Goal: Task Accomplishment & Management: Use online tool/utility

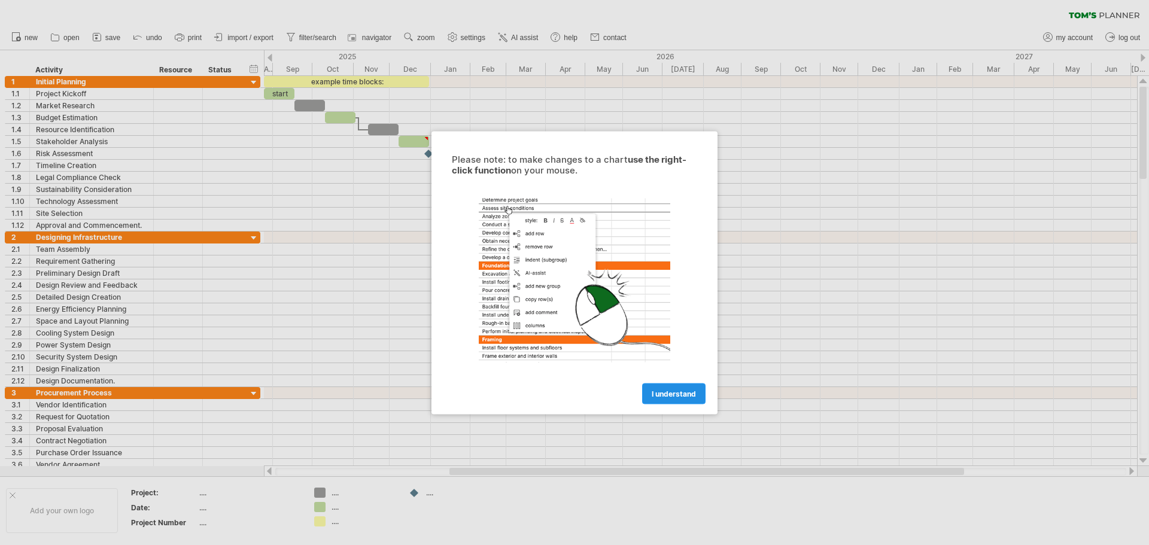
click at [668, 398] on link "I understand" at bounding box center [673, 393] width 63 height 21
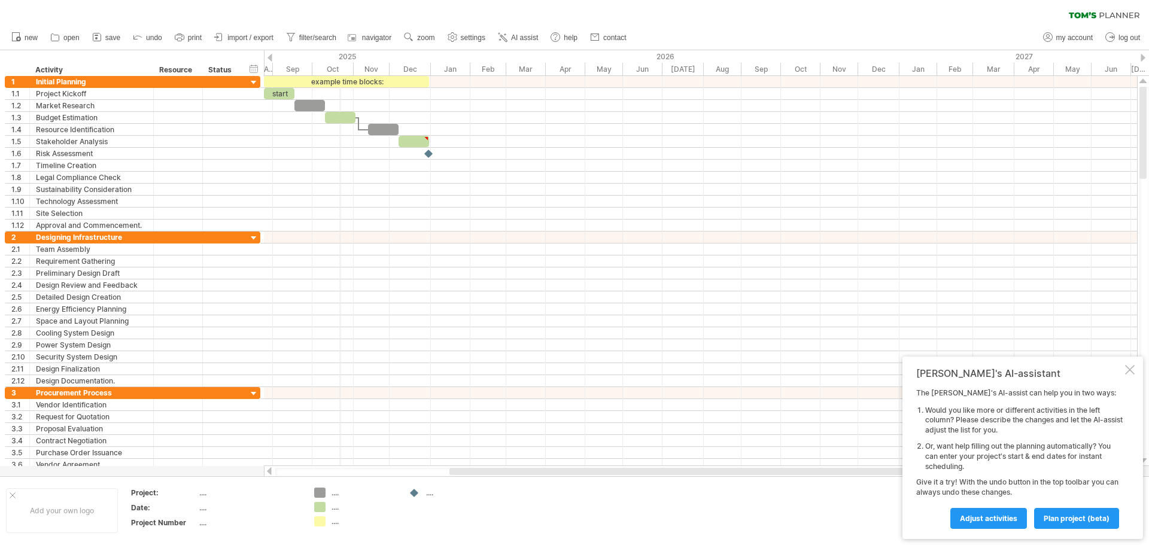
click at [340, 66] on div "Oct" at bounding box center [332, 69] width 41 height 13
click at [335, 71] on div "Oct" at bounding box center [332, 69] width 41 height 13
click at [242, 41] on span "import / export" at bounding box center [250, 38] width 46 height 8
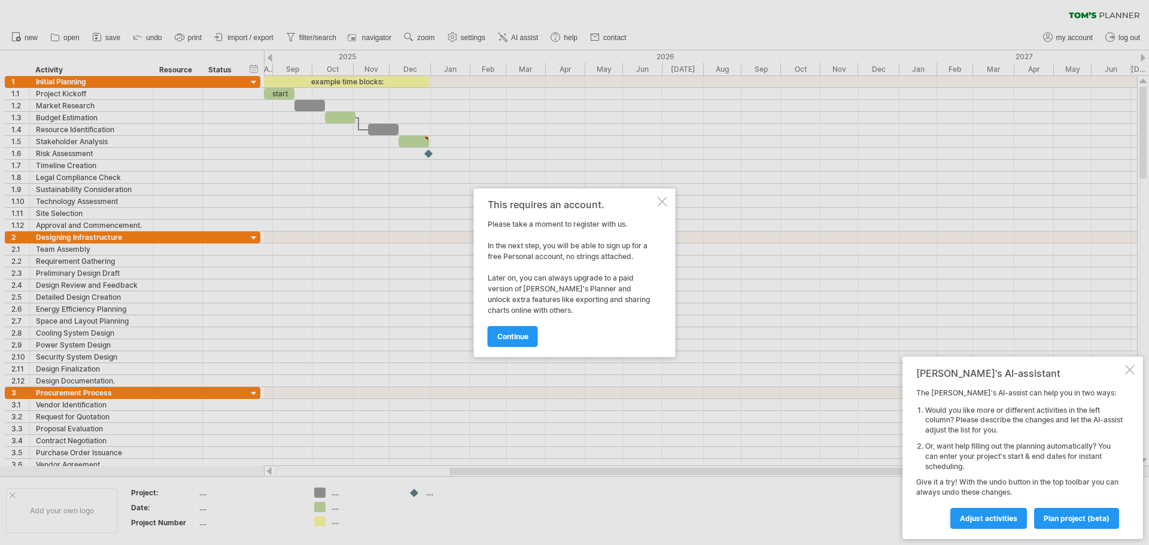
click at [511, 340] on span "continue" at bounding box center [512, 336] width 31 height 9
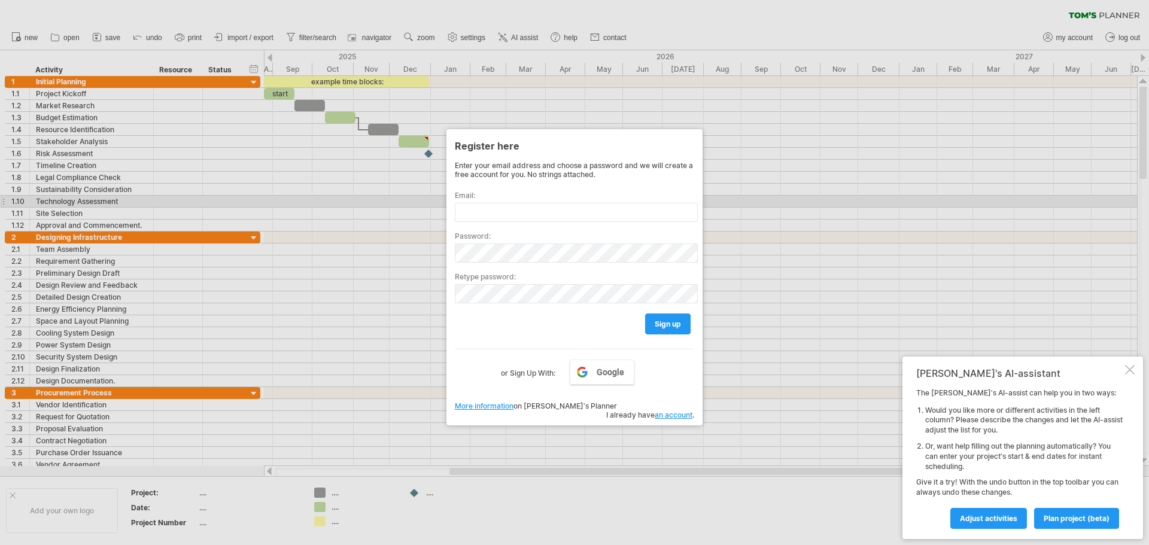
click at [479, 197] on label "Email:" at bounding box center [574, 195] width 239 height 9
click at [482, 209] on input "text" at bounding box center [576, 212] width 243 height 19
type input "**********"
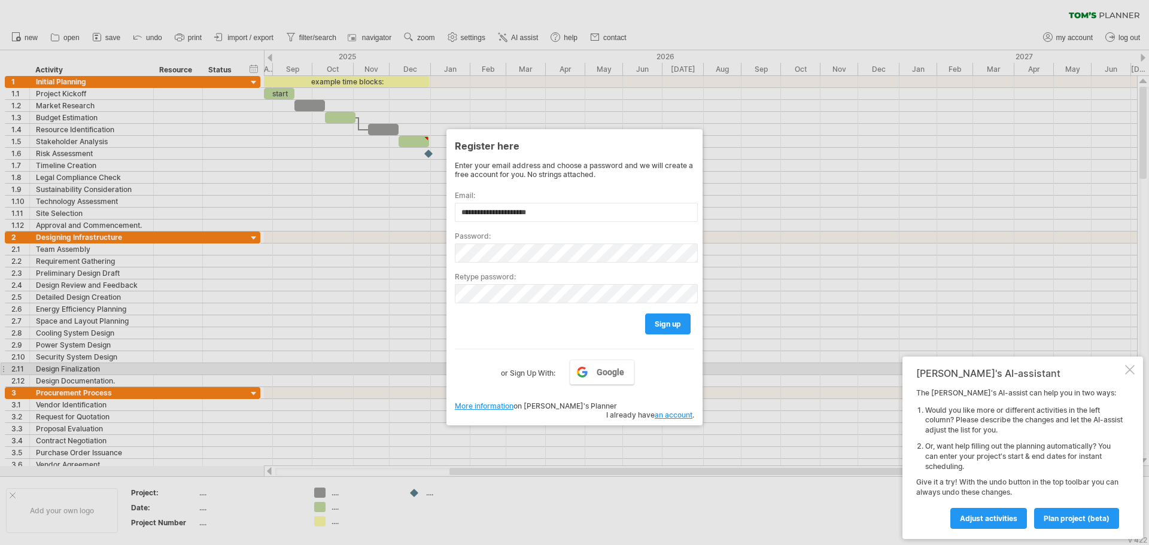
click at [590, 388] on div "**********" at bounding box center [574, 283] width 239 height 245
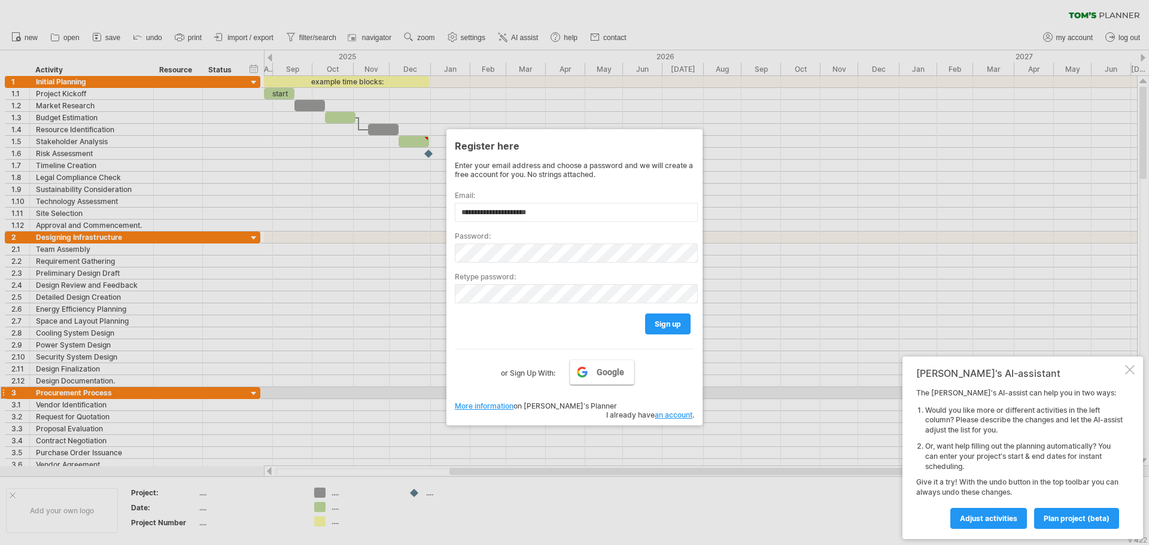
click at [591, 380] on link "Google" at bounding box center [602, 372] width 65 height 25
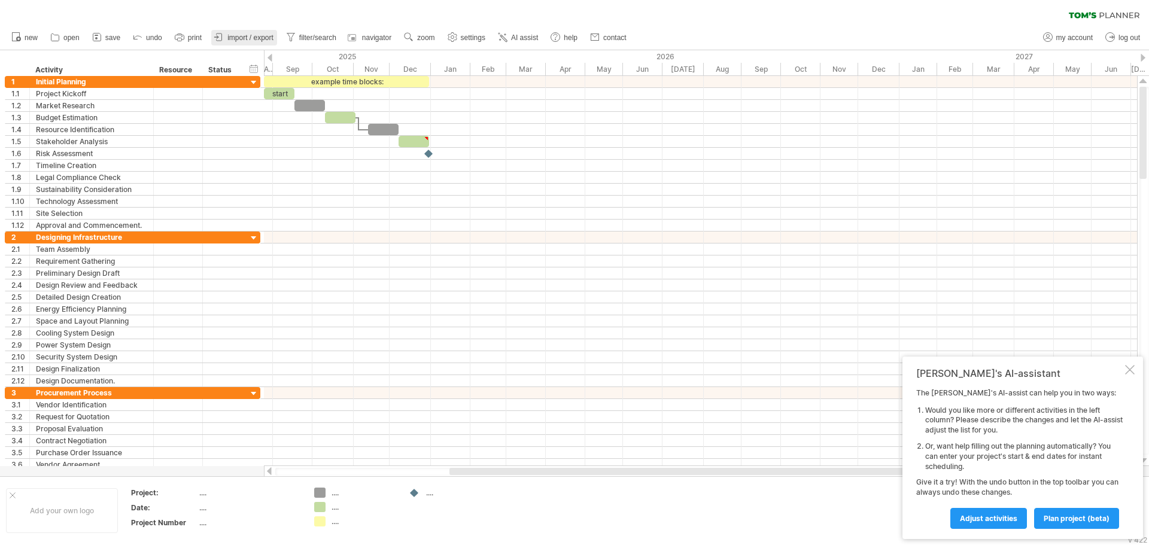
click at [227, 36] on link "import / export" at bounding box center [244, 38] width 66 height 16
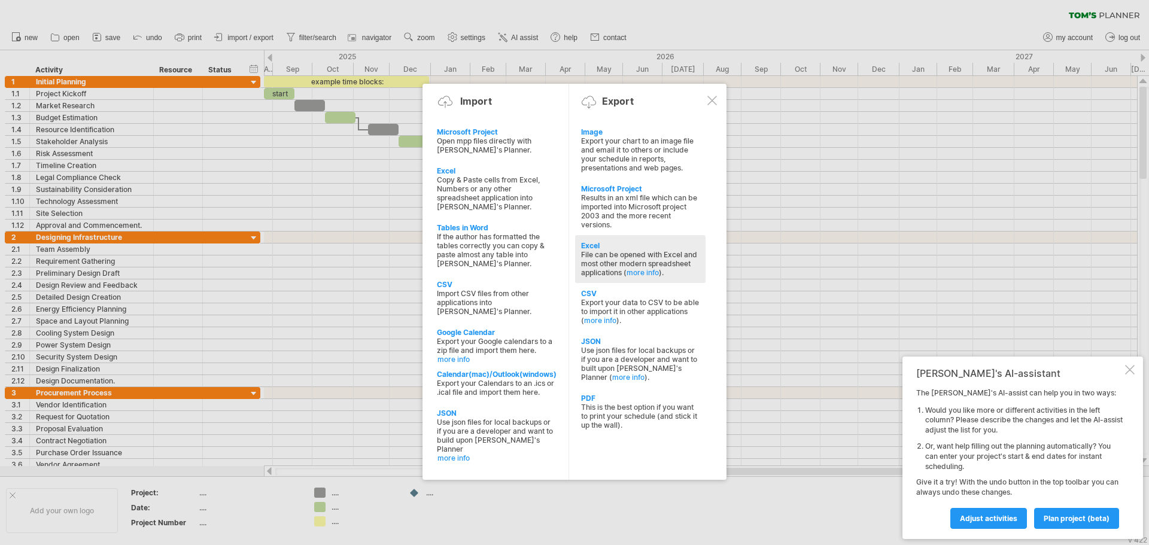
click at [589, 245] on div "Excel" at bounding box center [640, 245] width 118 height 9
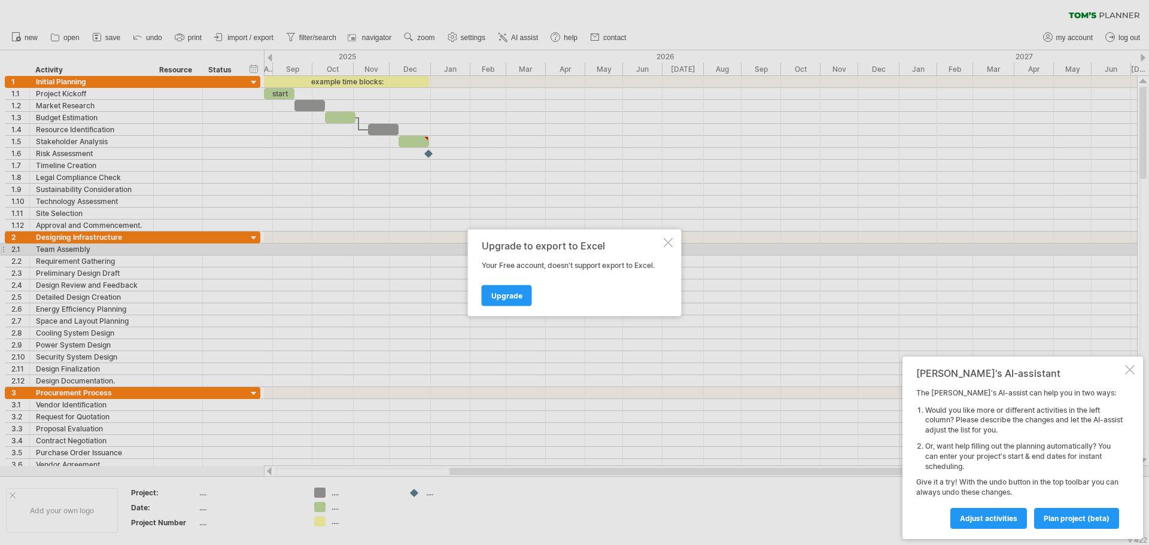
click at [673, 241] on div at bounding box center [669, 243] width 10 height 10
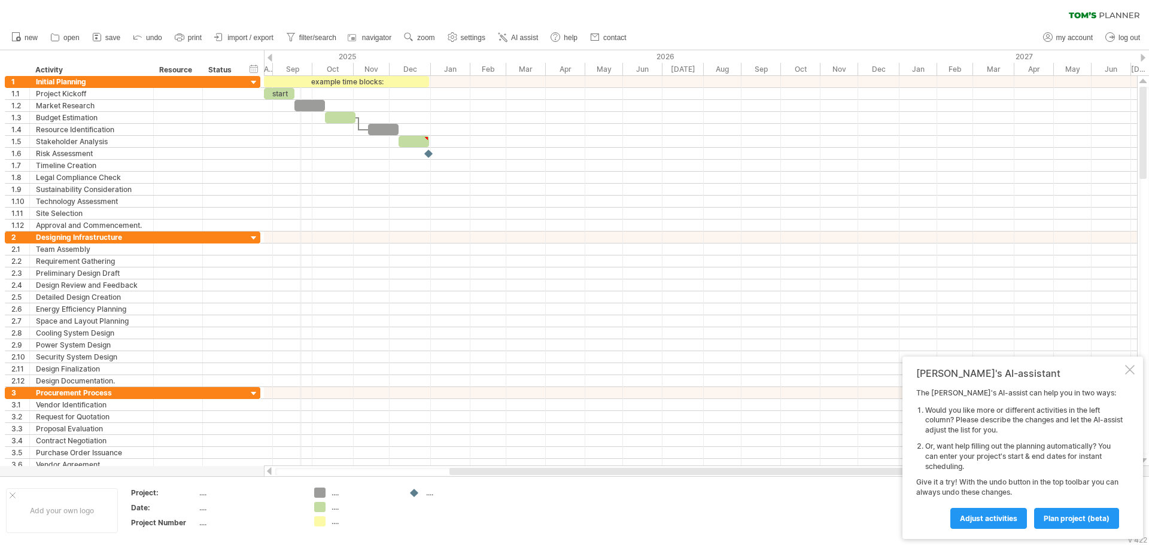
click at [300, 59] on div "2025" at bounding box center [196, 56] width 468 height 13
click at [288, 69] on div "Sep" at bounding box center [292, 69] width 39 height 13
click at [294, 63] on div "Sep" at bounding box center [292, 69] width 39 height 13
click at [267, 56] on div at bounding box center [269, 58] width 5 height 8
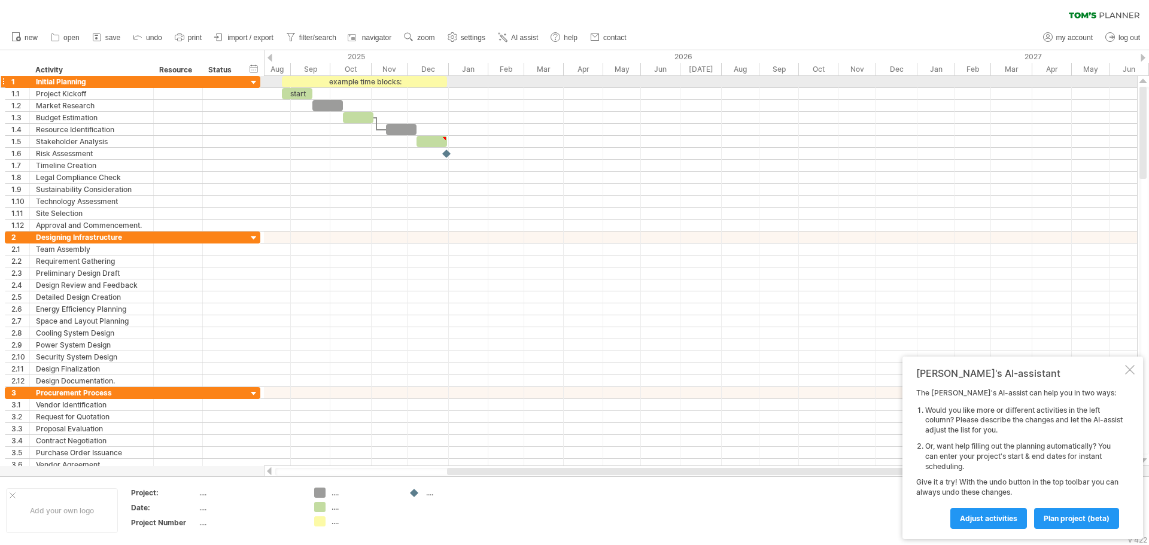
click at [254, 78] on div at bounding box center [253, 82] width 11 height 11
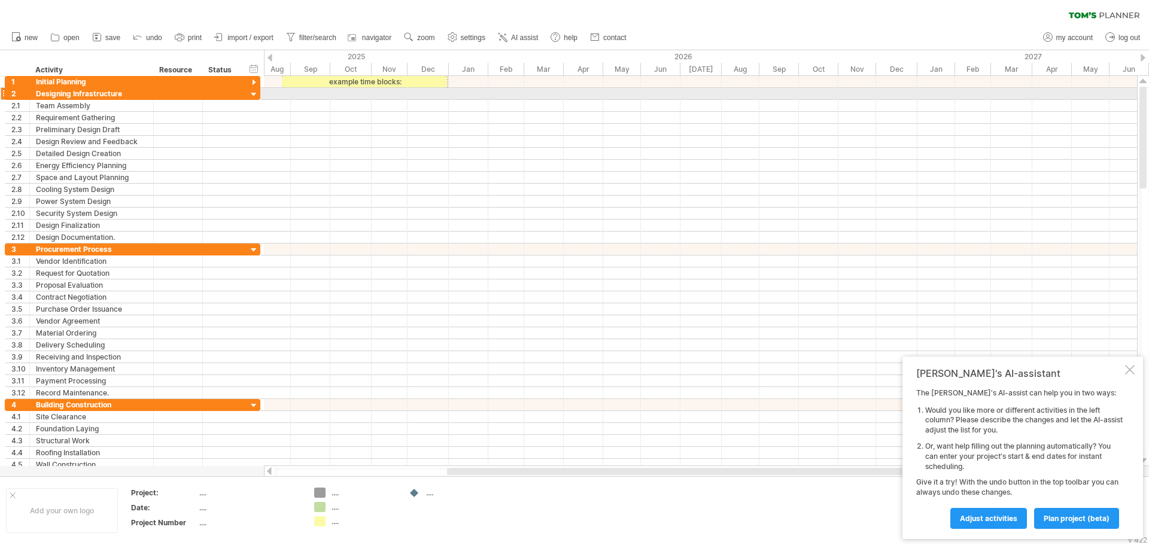
click at [254, 91] on div at bounding box center [253, 94] width 11 height 11
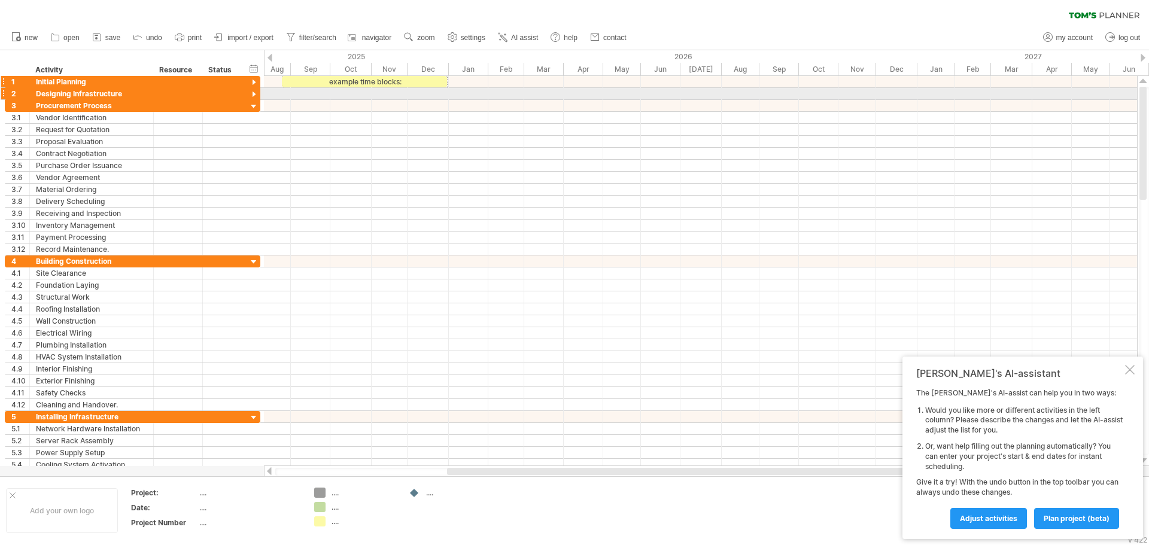
click at [257, 78] on div at bounding box center [253, 82] width 11 height 11
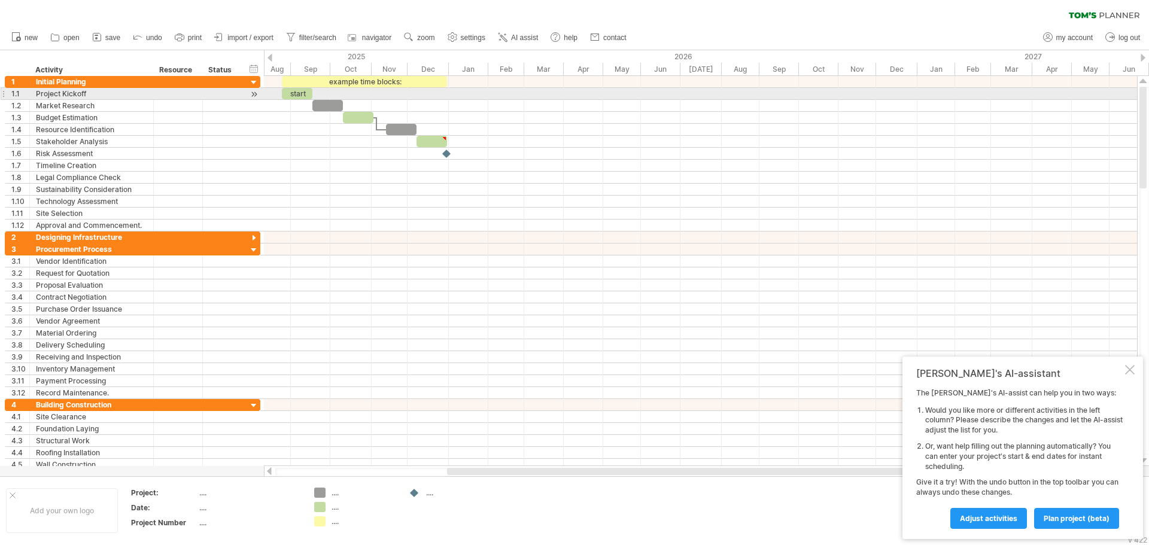
click at [292, 91] on div "start" at bounding box center [297, 93] width 31 height 11
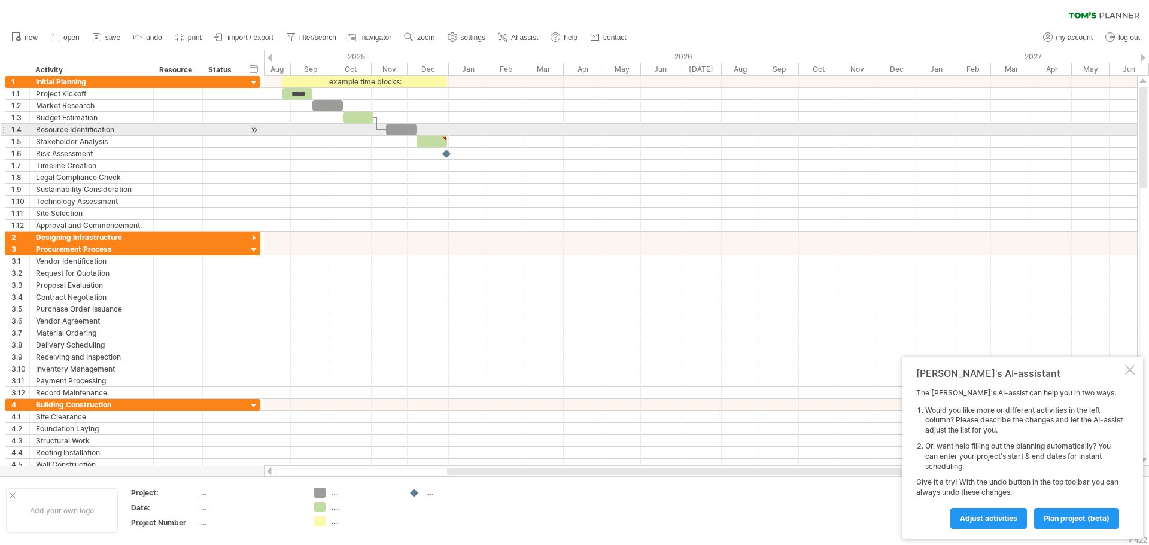
click at [287, 127] on div at bounding box center [700, 130] width 873 height 12
